Goal: Navigation & Orientation: Find specific page/section

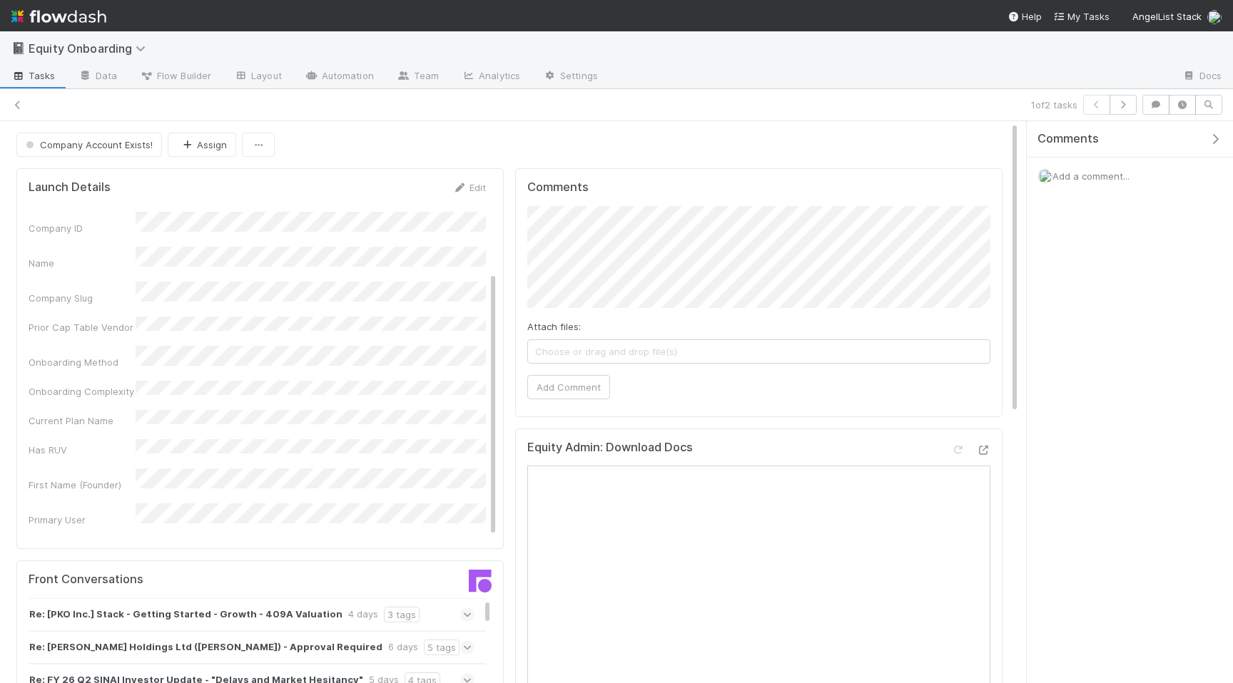
scroll to position [123, 0]
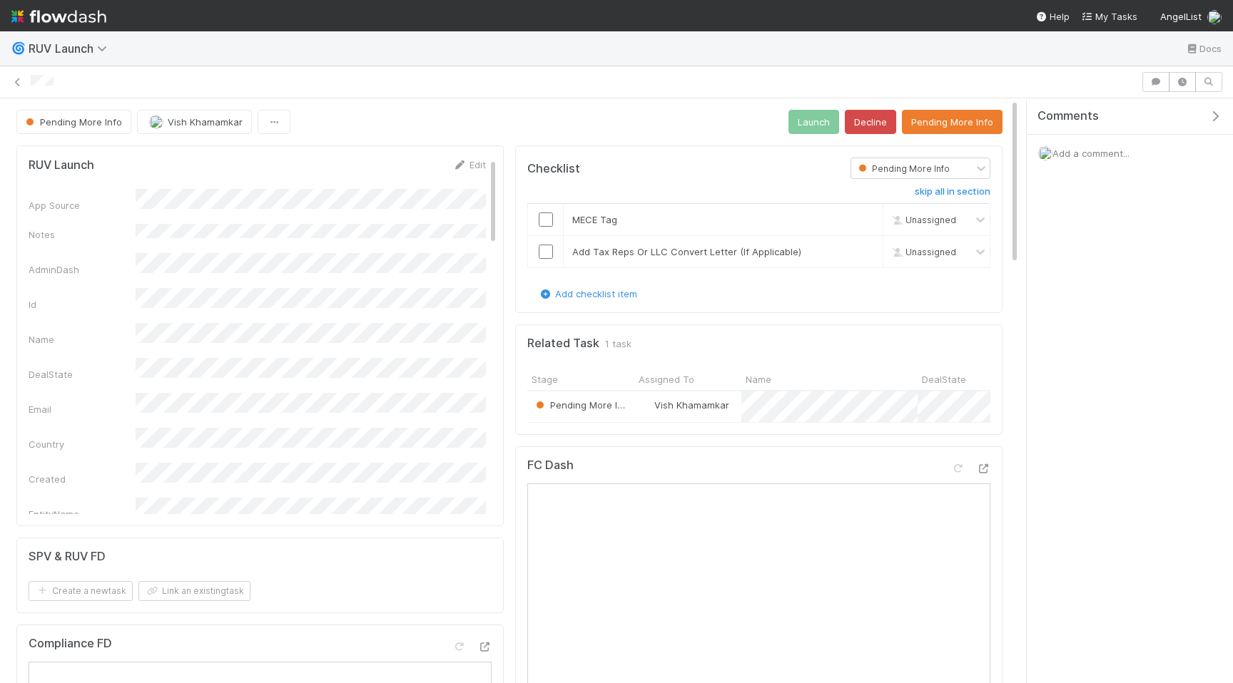
click at [25, 85] on div at bounding box center [616, 82] width 1233 height 20
click at [20, 83] on icon at bounding box center [18, 82] width 14 height 9
